Goal: Submit feedback/report problem

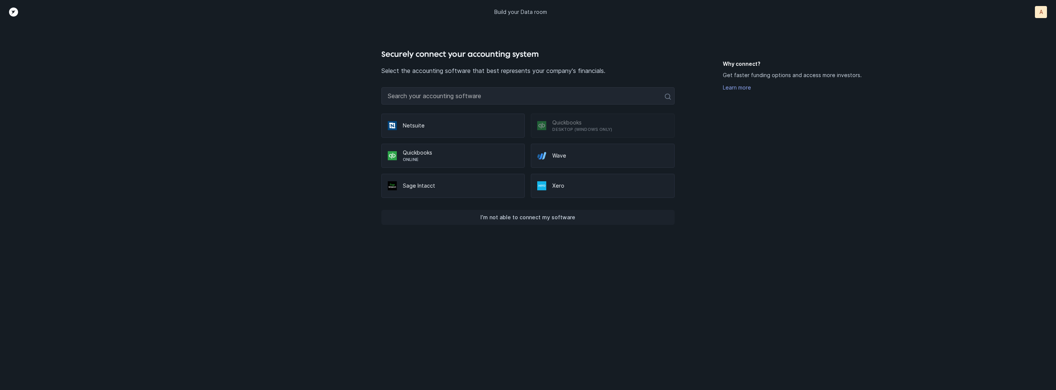
click at [541, 215] on p "I’m not able to connect my software" at bounding box center [527, 217] width 95 height 9
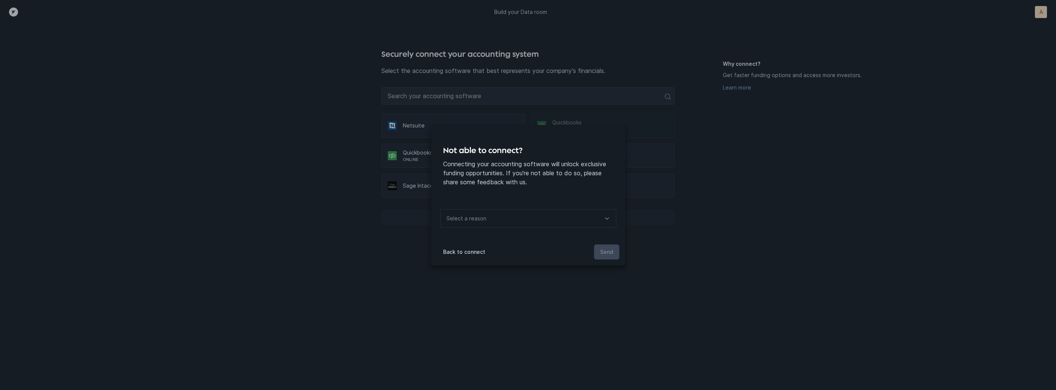
click at [541, 215] on div "Select a reason" at bounding box center [528, 218] width 176 height 19
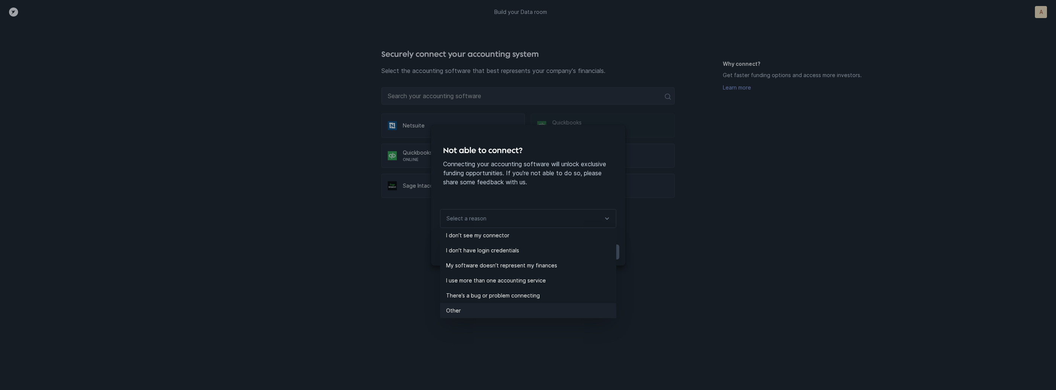
click at [470, 306] on li "Other" at bounding box center [528, 310] width 176 height 15
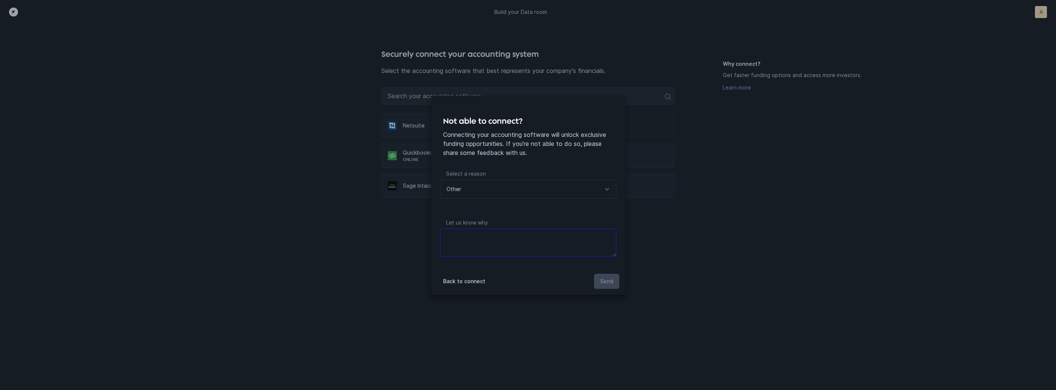
click at [482, 244] on textarea at bounding box center [528, 243] width 176 height 28
type textarea "files"
click at [611, 279] on p "Send" at bounding box center [606, 281] width 13 height 9
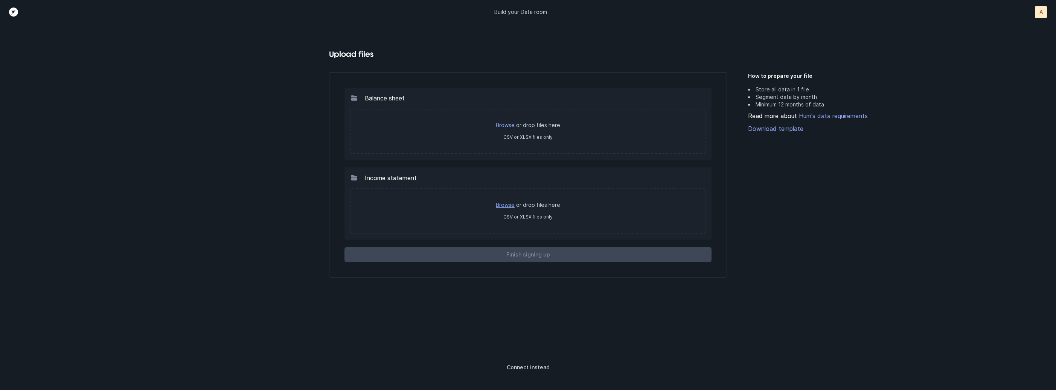
click at [512, 205] on link "Browse" at bounding box center [505, 205] width 19 height 6
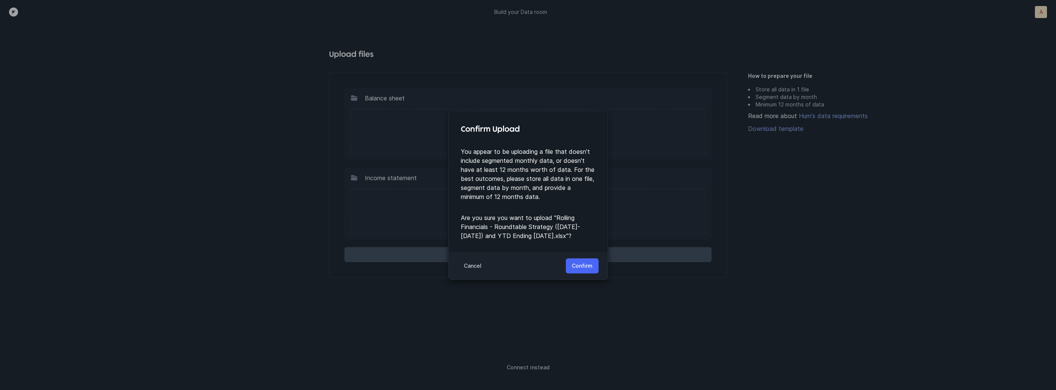
click at [590, 262] on p "Confirm" at bounding box center [582, 266] width 21 height 9
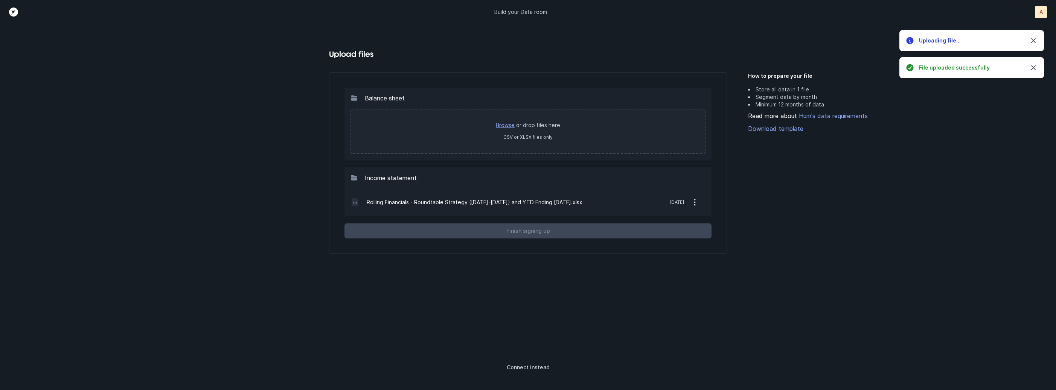
click at [510, 122] on link "Browse" at bounding box center [505, 125] width 19 height 6
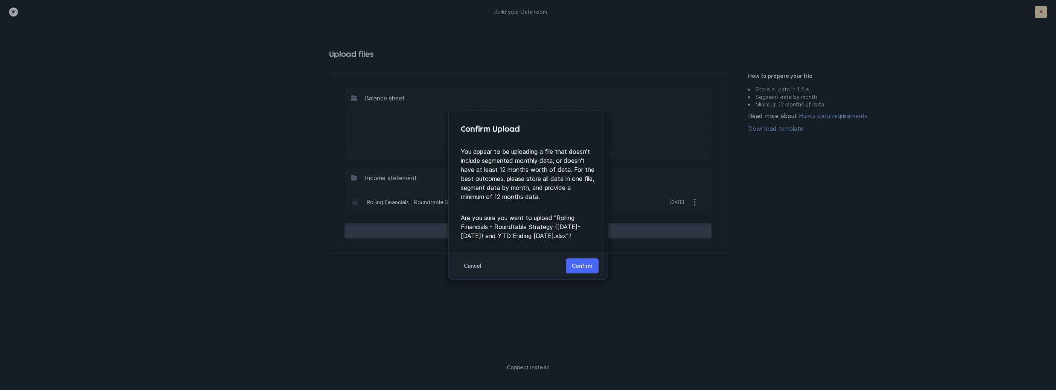
click at [588, 269] on p "Confirm" at bounding box center [582, 266] width 21 height 9
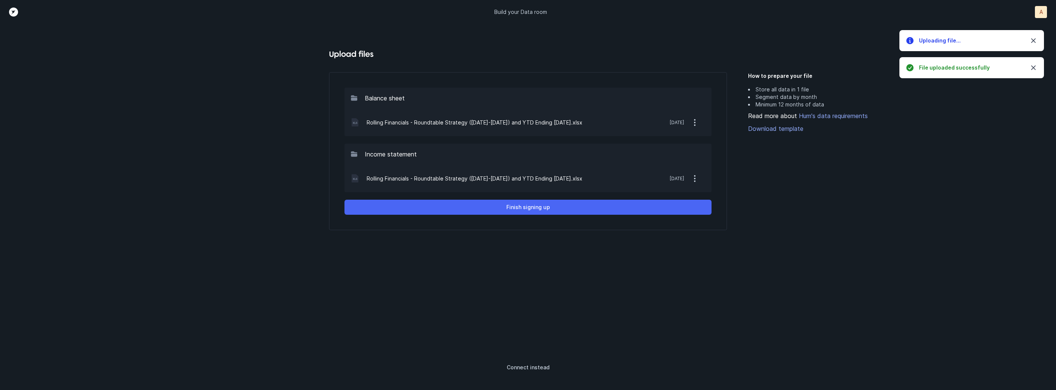
click at [581, 209] on button "Finish signing up" at bounding box center [528, 207] width 367 height 15
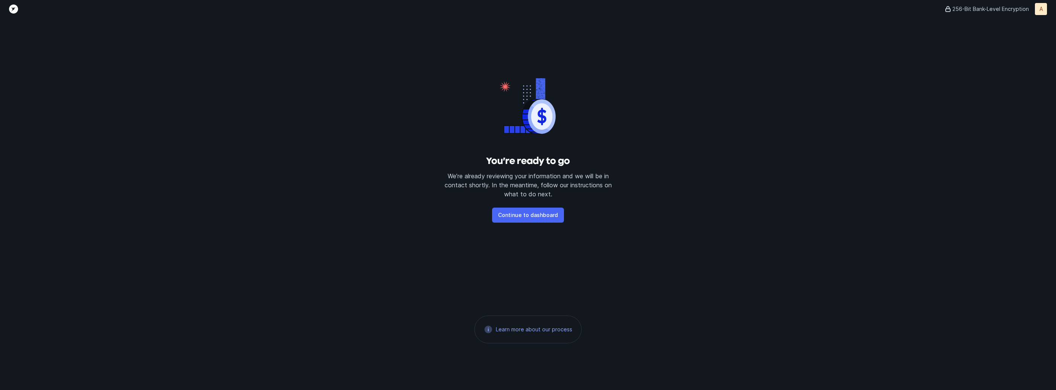
click at [550, 214] on p "Continue to dashboard" at bounding box center [528, 215] width 60 height 9
